Goal: Task Accomplishment & Management: Use online tool/utility

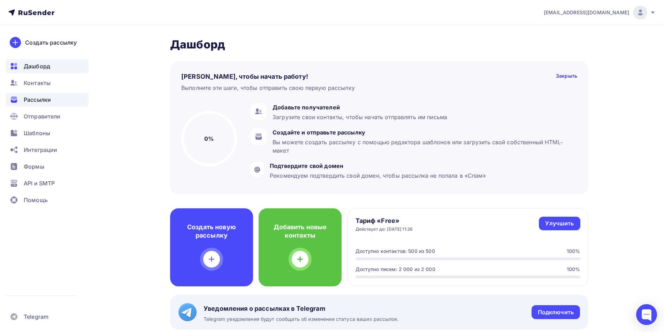
click at [60, 102] on div "Рассылки" at bounding box center [47, 100] width 83 height 14
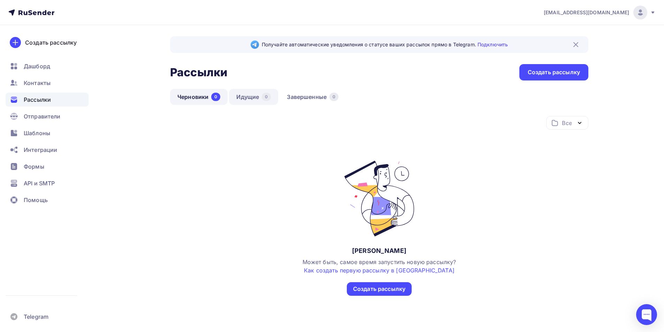
click at [252, 103] on link "Идущие 0" at bounding box center [253, 97] width 49 height 16
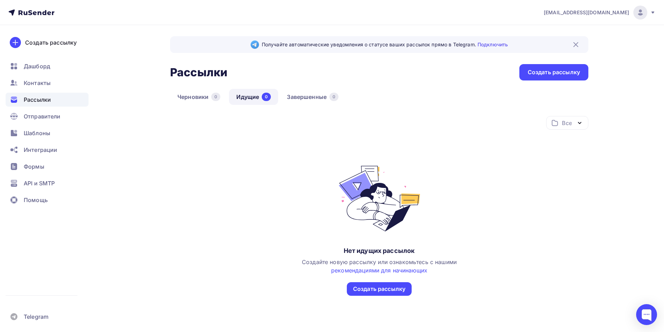
click at [38, 126] on ul "Дашборд Контакты Рассылки Отправители Шаблоны Интеграции Формы API и SMTP Помощь" at bounding box center [47, 135] width 83 height 152
click at [45, 134] on span "Шаблоны" at bounding box center [37, 133] width 26 height 8
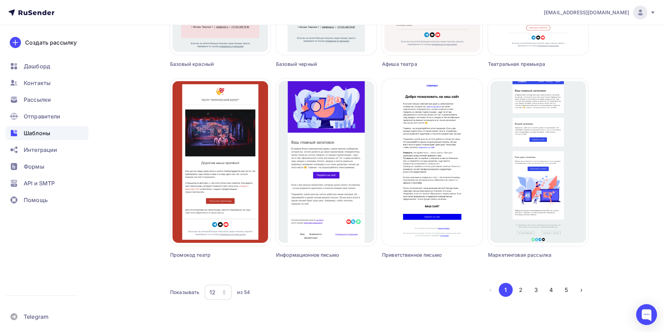
scroll to position [397, 0]
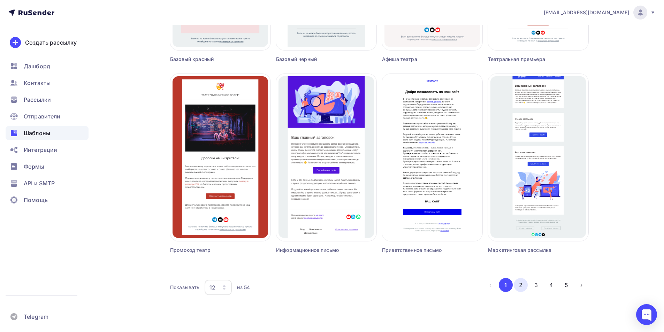
click at [518, 284] on button "2" at bounding box center [521, 285] width 14 height 14
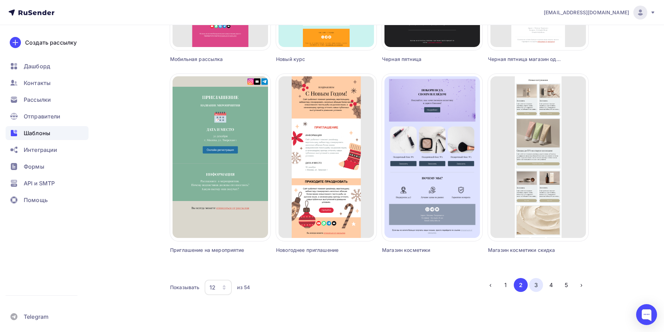
click at [540, 283] on button "3" at bounding box center [536, 285] width 14 height 14
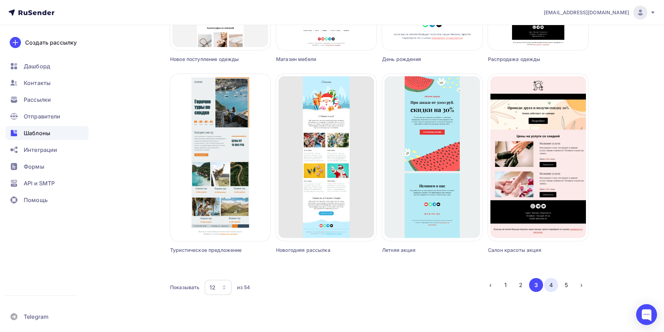
click at [552, 281] on button "4" at bounding box center [551, 285] width 14 height 14
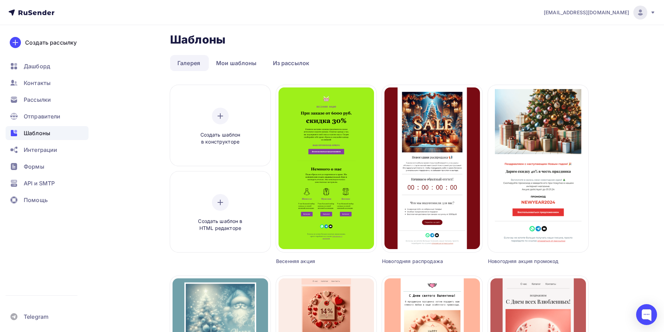
scroll to position [0, 0]
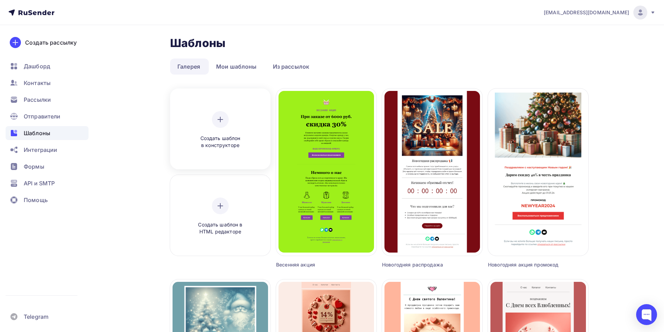
click at [216, 123] on icon at bounding box center [220, 119] width 8 height 8
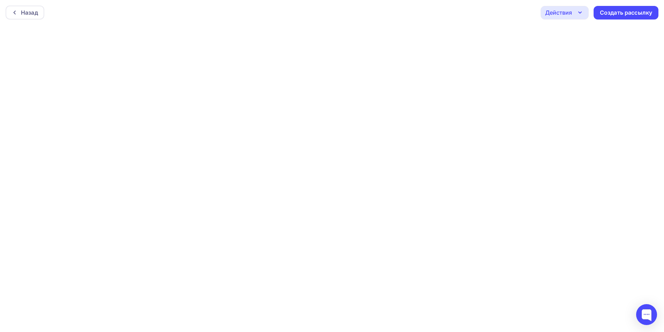
scroll to position [2, 0]
